Goal: Information Seeking & Learning: Check status

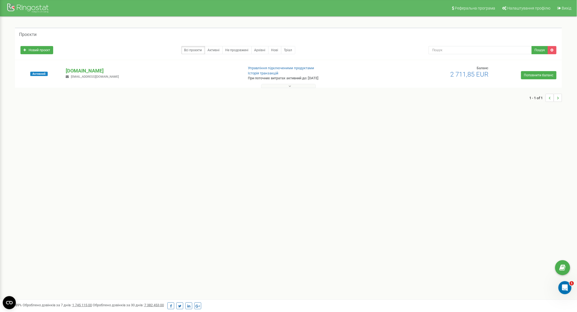
click at [82, 69] on p "[DOMAIN_NAME]" at bounding box center [152, 70] width 173 height 7
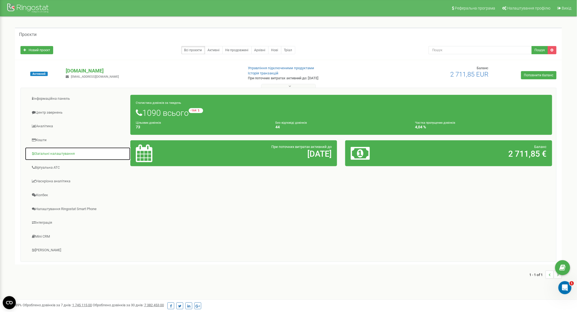
click at [64, 156] on link "Загальні налаштування" at bounding box center [78, 153] width 106 height 13
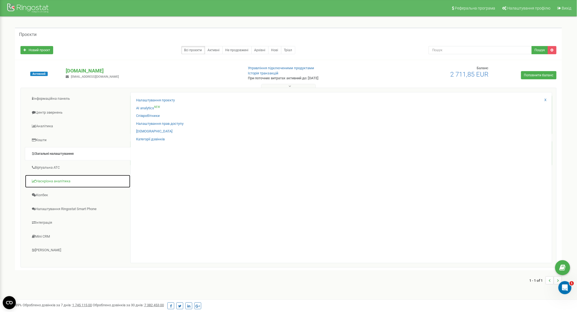
click at [73, 182] on link "Наскрізна аналітика" at bounding box center [78, 181] width 106 height 13
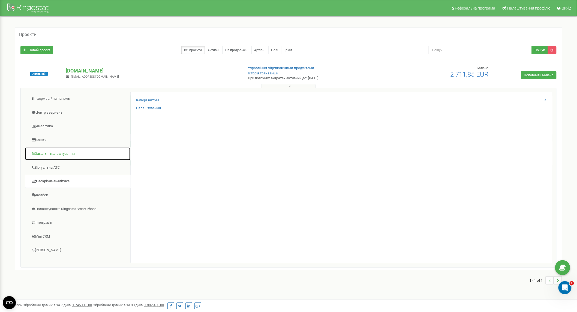
click at [68, 160] on link "Загальні налаштування" at bounding box center [78, 153] width 106 height 13
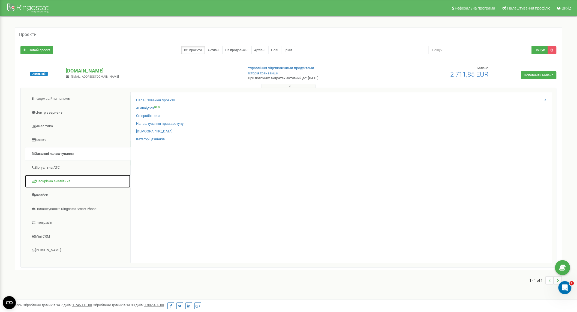
click at [69, 185] on link "Наскрізна аналітика" at bounding box center [78, 181] width 106 height 13
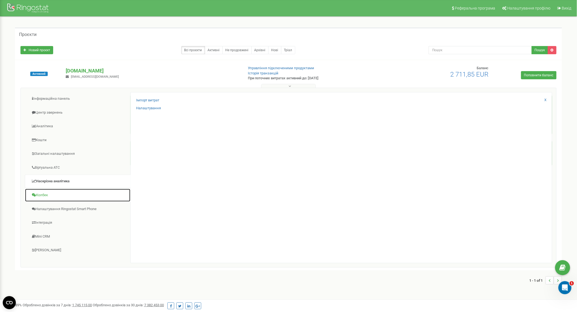
click at [69, 197] on link "Колбек" at bounding box center [78, 195] width 106 height 13
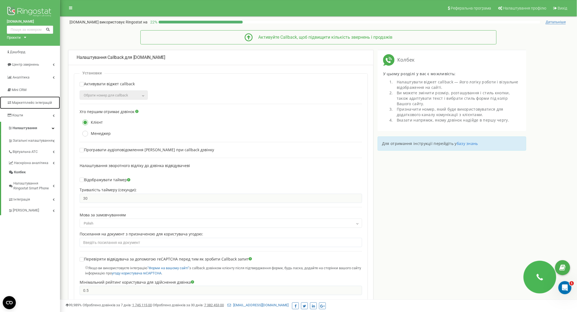
click at [38, 100] on link "Маркетплейс інтеграцій" at bounding box center [30, 102] width 60 height 13
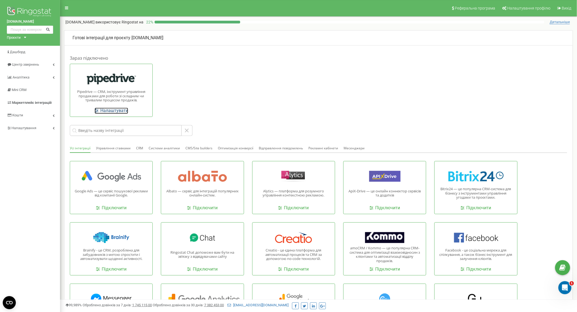
click at [123, 108] on link "Налаштувати" at bounding box center [112, 111] width 34 height 6
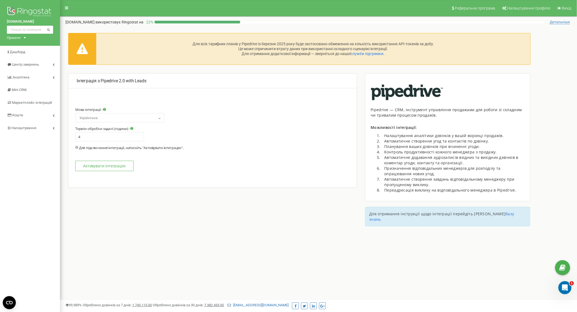
select select "pl"
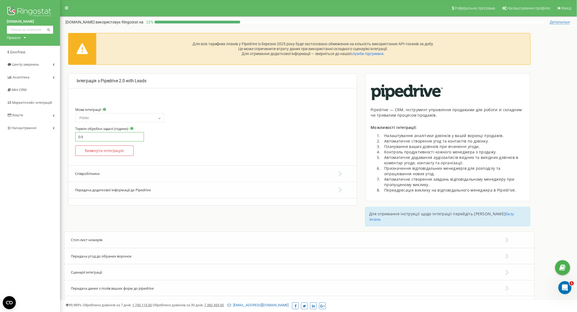
click at [138, 138] on input "0.9" at bounding box center [109, 136] width 69 height 9
click at [138, 138] on input "0.8" at bounding box center [109, 136] width 69 height 9
click at [138, 138] on input "0.7" at bounding box center [109, 136] width 69 height 9
click at [138, 138] on input "0.6" at bounding box center [109, 136] width 69 height 9
click at [138, 138] on input "0.5" at bounding box center [109, 136] width 69 height 9
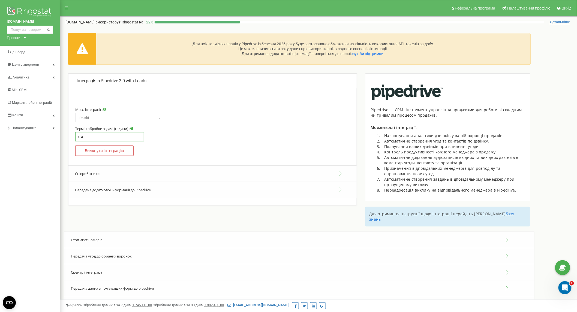
click at [138, 138] on input "0.4" at bounding box center [109, 136] width 69 height 9
click at [138, 138] on input "0.3" at bounding box center [109, 136] width 69 height 9
click at [138, 138] on input "0.2" at bounding box center [109, 136] width 69 height 9
click at [138, 138] on input "0.1" at bounding box center [109, 136] width 69 height 9
type input "0"
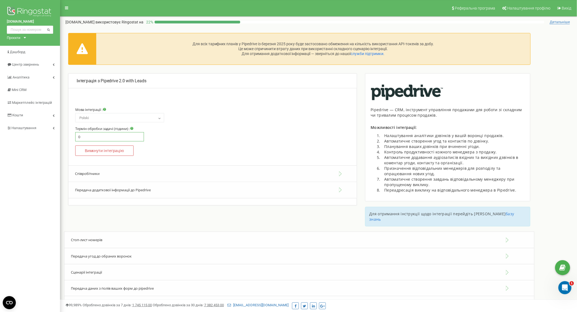
click at [138, 138] on input "0" at bounding box center [109, 136] width 69 height 9
click at [138, 139] on input "0" at bounding box center [109, 136] width 69 height 9
click at [138, 138] on input "0" at bounding box center [109, 136] width 69 height 9
click at [130, 137] on input "0" at bounding box center [109, 136] width 69 height 9
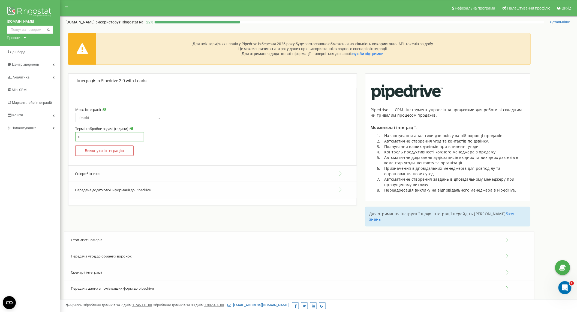
click at [130, 137] on input "0" at bounding box center [109, 136] width 69 height 9
click at [185, 145] on section "Мова інтеграції : Русский Українська English Български Polski Polski Термін обр…" at bounding box center [212, 134] width 274 height 62
click at [114, 138] on input "0" at bounding box center [109, 136] width 69 height 9
click at [178, 134] on section "Мова інтеграції : Русский Українська English Български Polski Polski Термін обр…" at bounding box center [212, 134] width 274 height 62
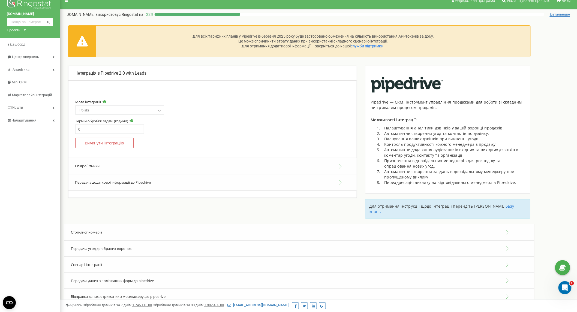
scroll to position [15, 0]
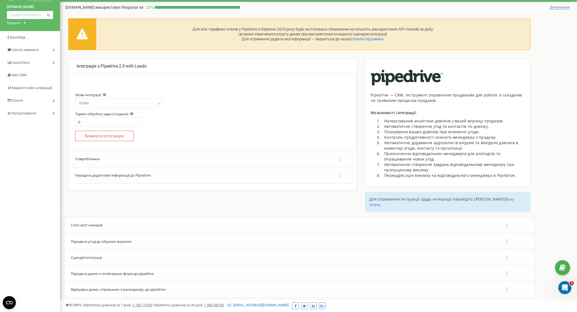
click at [155, 198] on div "Інтеграція з Pipedrive 2.0 with Leads Мова інтеграції : Русский Українська Engl…" at bounding box center [212, 133] width 297 height 149
click at [187, 159] on button "Співробітники" at bounding box center [212, 159] width 288 height 17
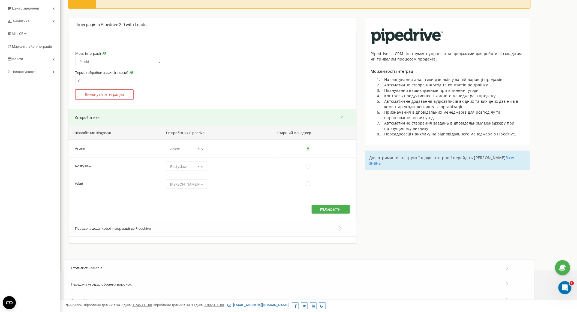
scroll to position [102, 0]
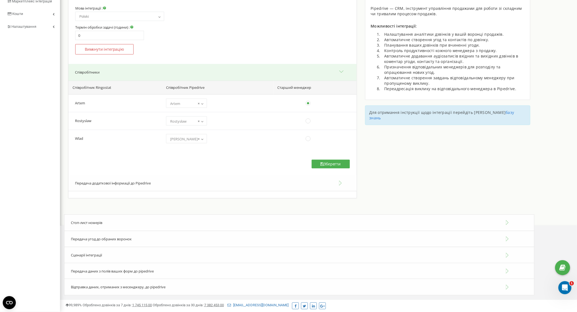
click at [133, 217] on div "Стоп-лист номерів" at bounding box center [299, 222] width 470 height 17
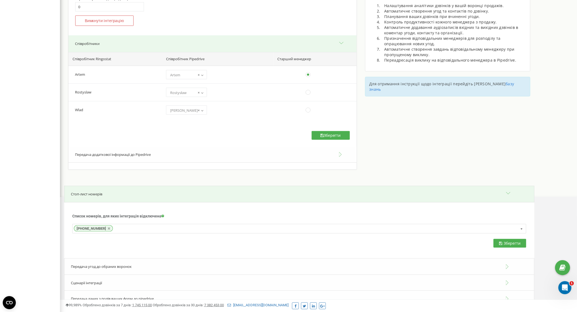
scroll to position [158, 0]
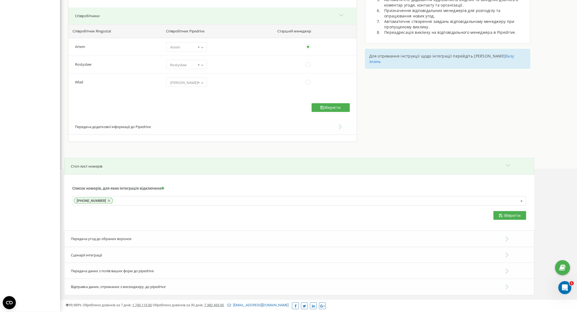
click at [127, 238] on span "Передача угод до обраних воронок" at bounding box center [101, 238] width 61 height 5
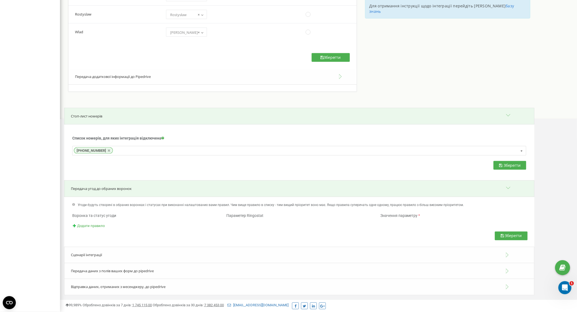
click at [118, 255] on div "Сценарії інтеграції" at bounding box center [299, 255] width 470 height 17
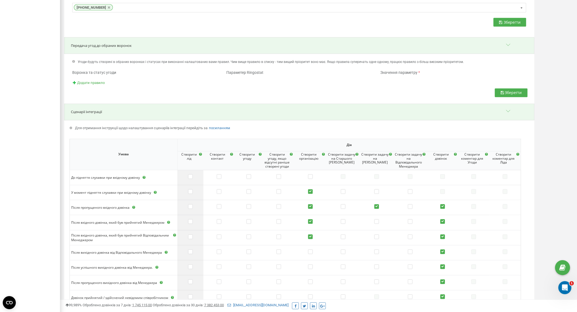
scroll to position [360, 0]
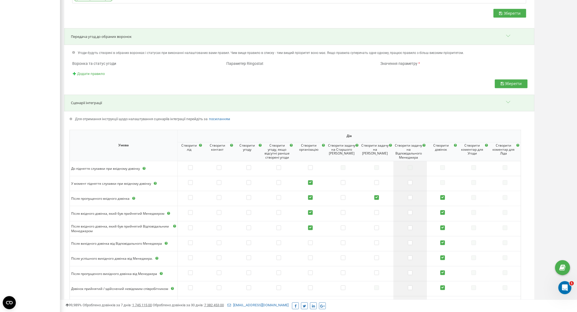
click at [409, 198] on label at bounding box center [410, 197] width 5 height 5
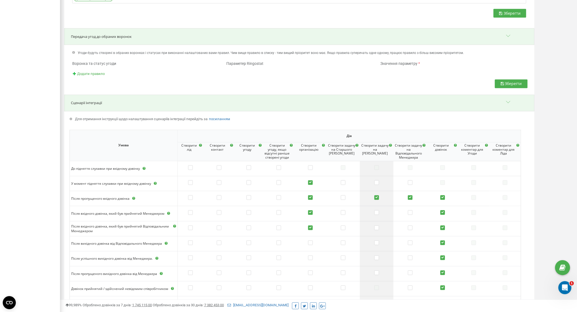
click at [377, 198] on label at bounding box center [376, 197] width 5 height 5
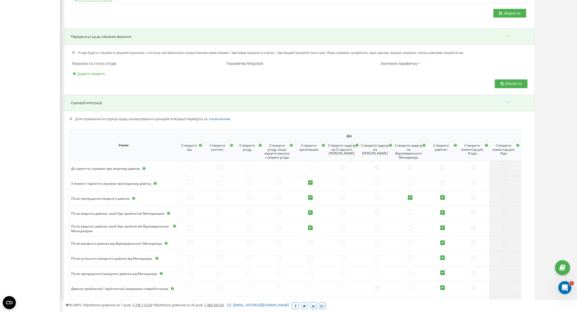
scroll to position [466, 0]
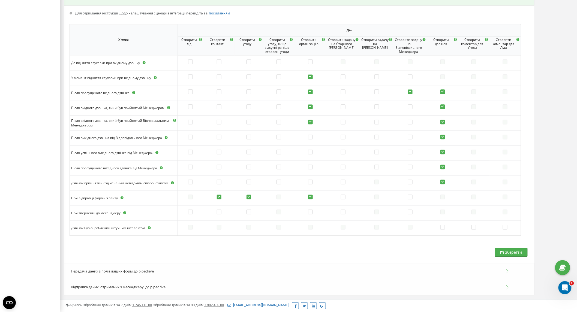
click at [507, 252] on span "Зберегти" at bounding box center [513, 252] width 17 height 5
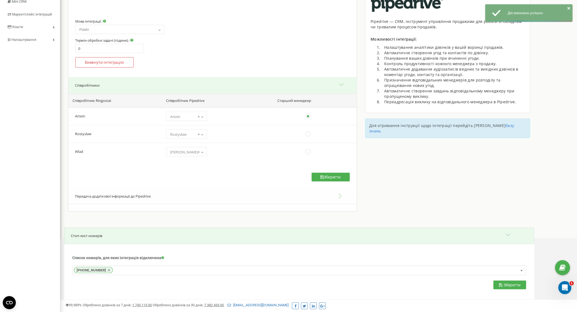
scroll to position [91, 0]
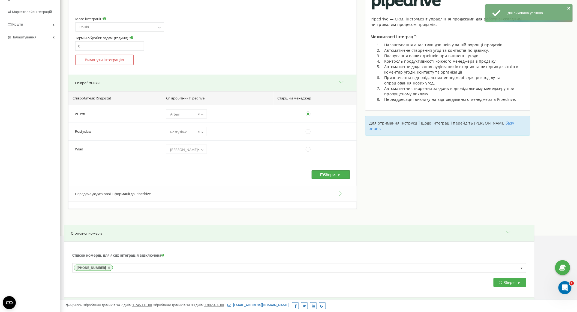
click at [336, 174] on button "Зберегти" at bounding box center [330, 174] width 38 height 9
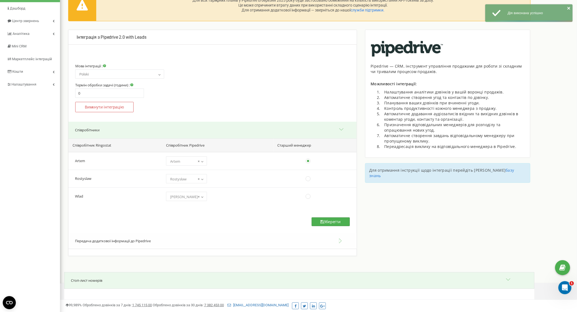
scroll to position [0, 0]
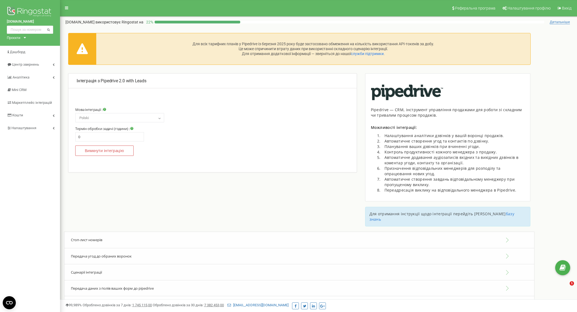
select select "pl"
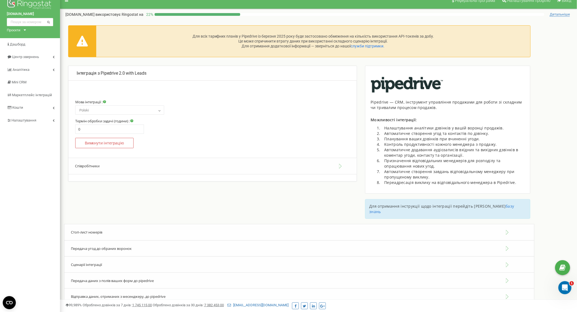
scroll to position [15, 0]
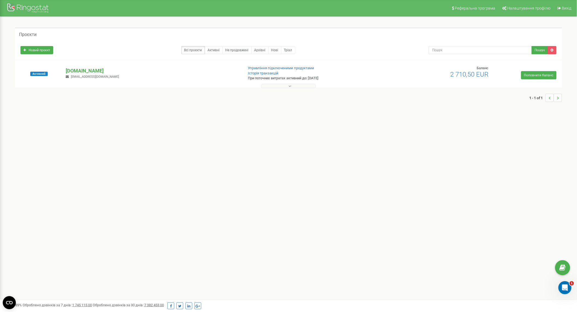
click at [82, 69] on p "[DOMAIN_NAME]" at bounding box center [152, 70] width 173 height 7
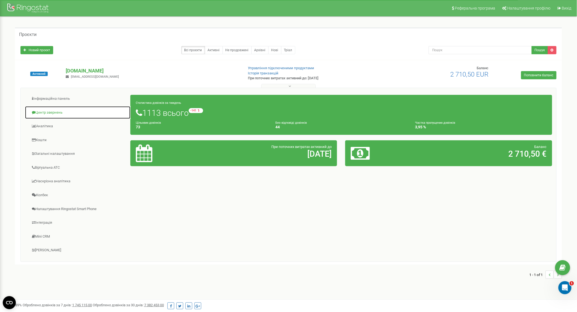
click at [58, 111] on link "Центр звернень" at bounding box center [78, 112] width 106 height 13
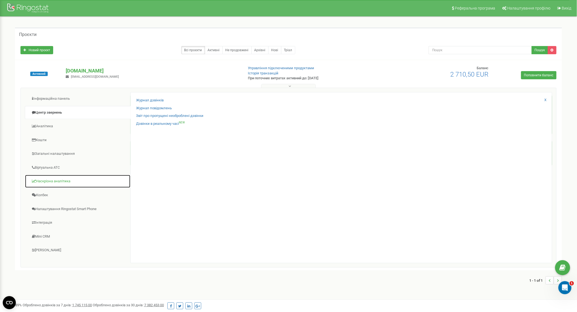
click at [57, 178] on link "Наскрізна аналітика" at bounding box center [78, 181] width 106 height 13
click at [56, 196] on link "Колбек" at bounding box center [78, 195] width 106 height 13
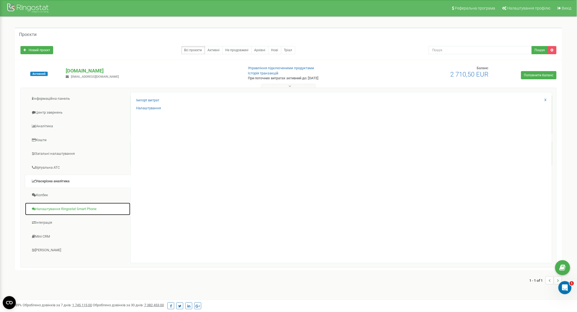
click at [68, 209] on link "Налаштування Ringostat Smart Phone" at bounding box center [78, 208] width 106 height 13
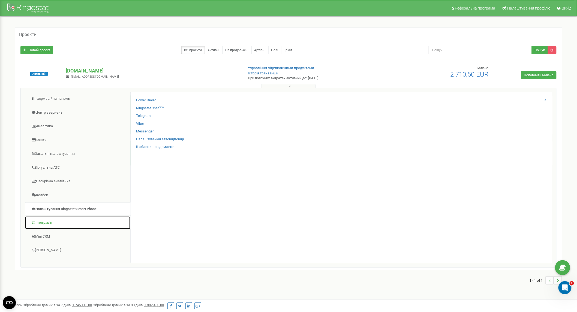
click at [54, 224] on link "Інтеграція" at bounding box center [78, 222] width 106 height 13
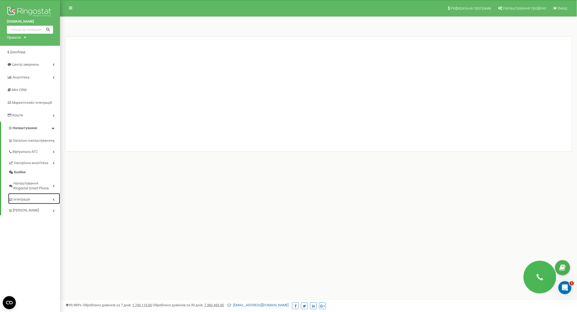
click at [35, 196] on link "Інтеграція" at bounding box center [34, 198] width 52 height 11
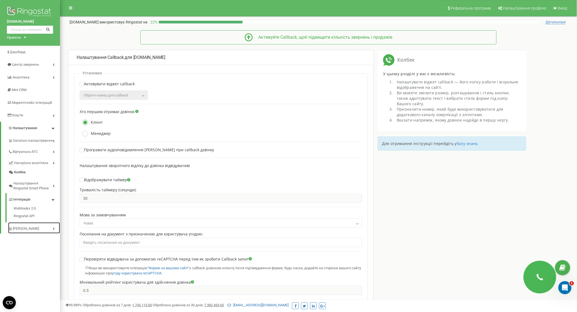
click at [44, 230] on link "[PERSON_NAME]" at bounding box center [34, 227] width 52 height 11
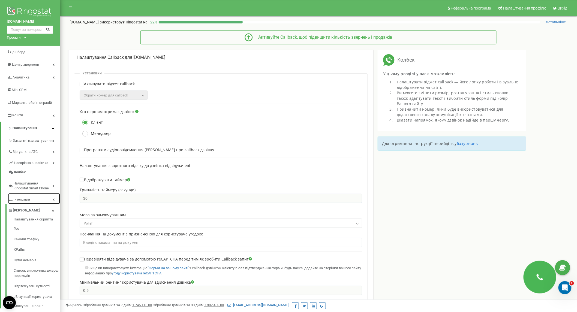
click at [42, 200] on link "Інтеграція" at bounding box center [34, 198] width 52 height 11
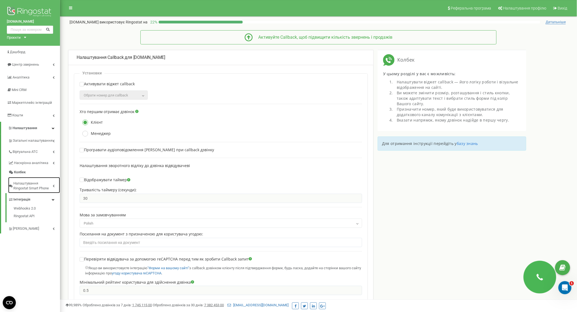
click at [43, 188] on span "Налаштування Ringostat Smart Phone" at bounding box center [32, 186] width 39 height 10
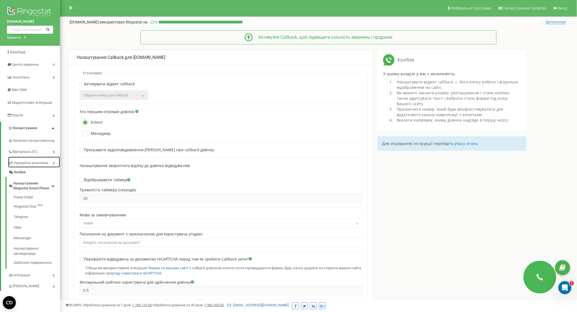
click at [37, 165] on span "Наскрізна аналітика" at bounding box center [31, 163] width 34 height 5
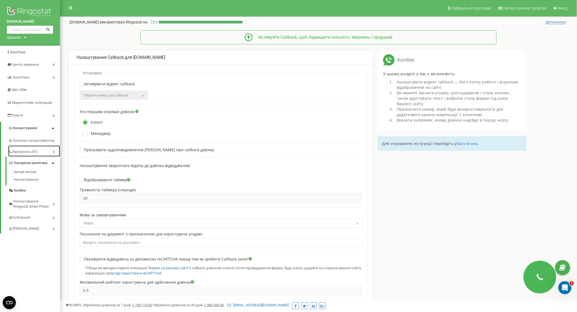
click at [43, 151] on link "Віртуальна АТС" at bounding box center [34, 151] width 52 height 11
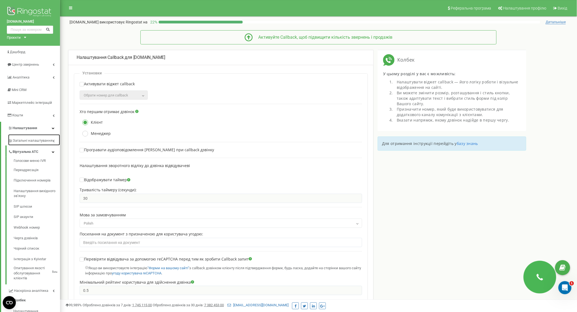
click at [40, 143] on link "Загальні налаштування" at bounding box center [34, 139] width 52 height 11
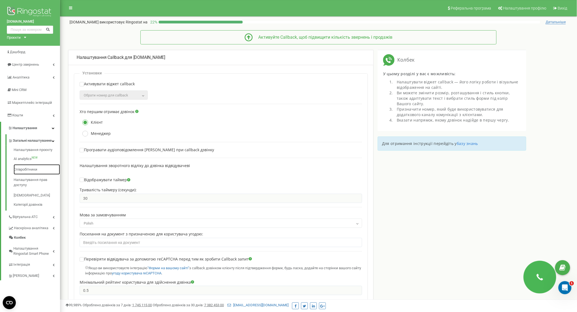
click at [37, 174] on link "Співробітники" at bounding box center [37, 169] width 46 height 11
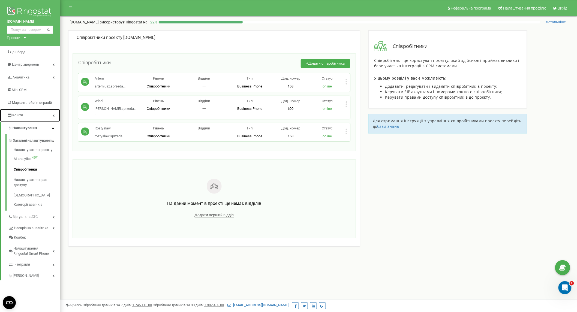
click at [36, 114] on link "Кошти" at bounding box center [30, 115] width 60 height 13
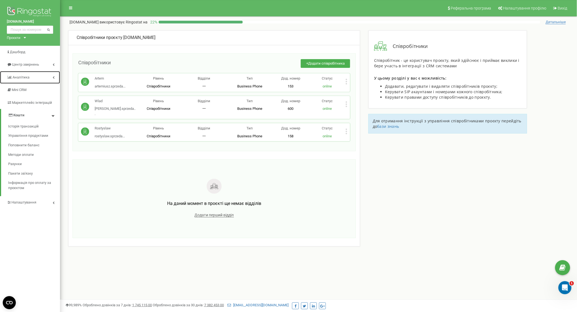
click at [46, 77] on link "Аналiтика" at bounding box center [30, 77] width 60 height 13
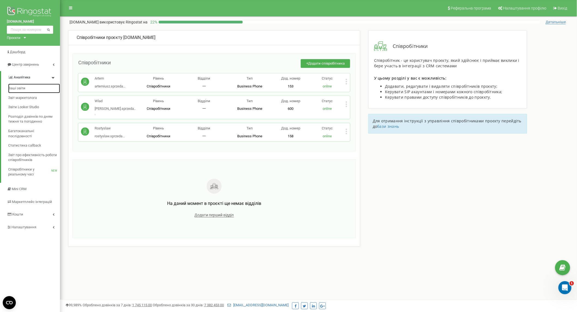
click at [35, 89] on link "Ваші звіти" at bounding box center [34, 89] width 52 height 10
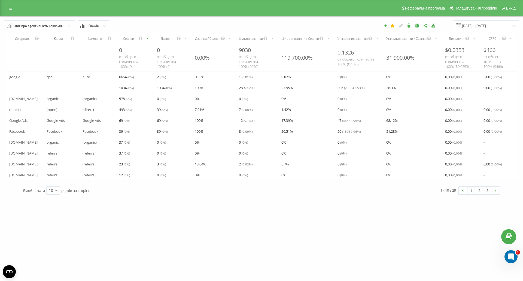
click at [23, 16] on div "Реферальна програма Налаштування профілю Вихід" at bounding box center [261, 8] width 523 height 16
click at [18, 12] on div "Реферальна програма Налаштування профілю Вихід" at bounding box center [261, 8] width 523 height 16
click at [9, 10] on link at bounding box center [10, 8] width 10 height 8
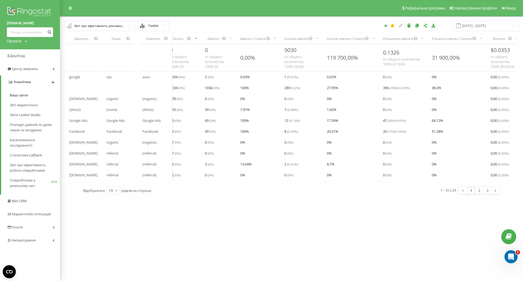
click at [41, 170] on span "Звіт про ефективність роботи співробітників" at bounding box center [33, 167] width 47 height 11
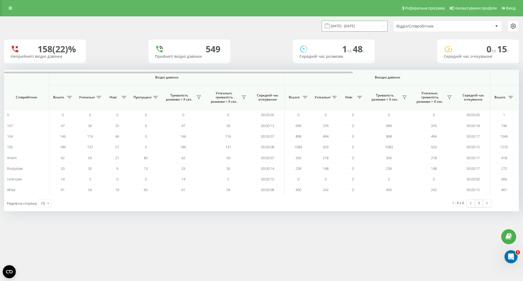
click at [373, 26] on input "[DATE] - [DATE]" at bounding box center [355, 26] width 66 height 11
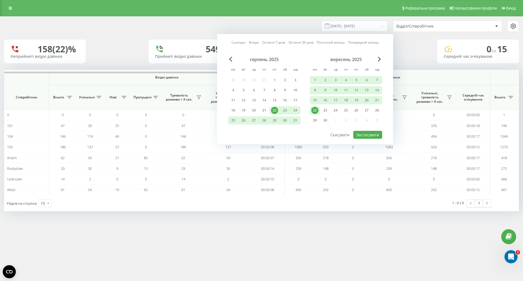
click at [276, 109] on div "22" at bounding box center [274, 110] width 7 height 7
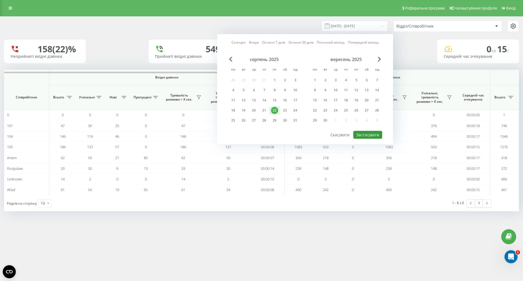
click at [361, 134] on button "Застосувати" at bounding box center [367, 135] width 29 height 8
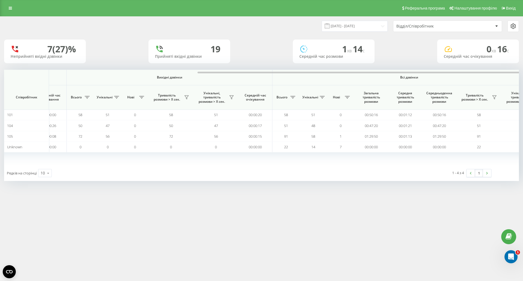
scroll to position [0, 245]
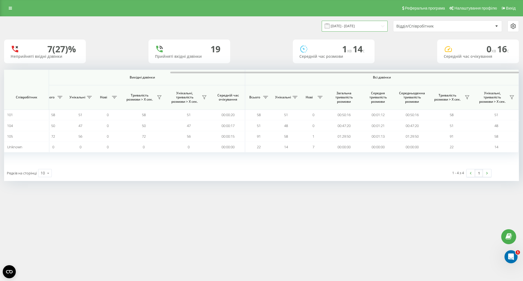
click at [364, 23] on input "[DATE] - [DATE]" at bounding box center [355, 26] width 66 height 11
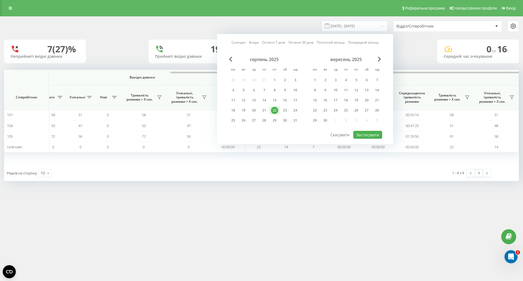
click at [358, 102] on div "19" at bounding box center [356, 100] width 7 height 7
click at [368, 136] on button "Застосувати" at bounding box center [367, 135] width 29 height 8
type input "[DATE] - [DATE]"
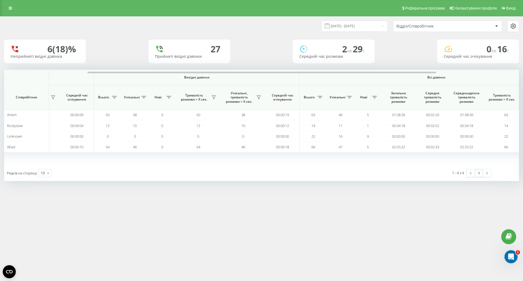
scroll to position [0, 245]
